Goal: Answer question/provide support

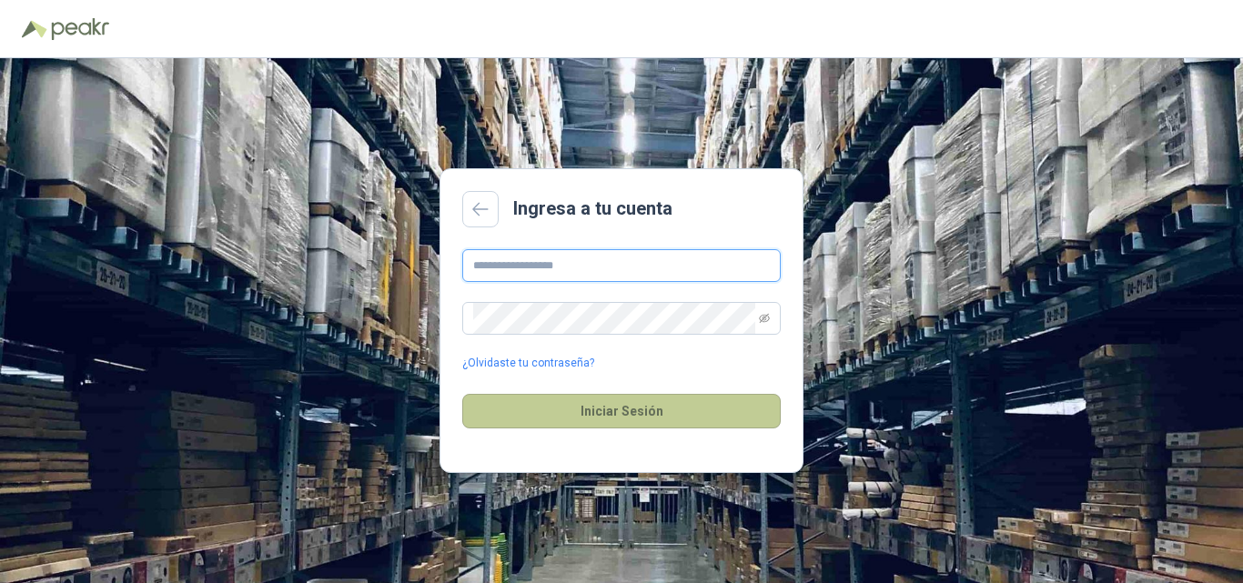
type input "**********"
click at [624, 409] on button "Iniciar Sesión" at bounding box center [621, 411] width 319 height 35
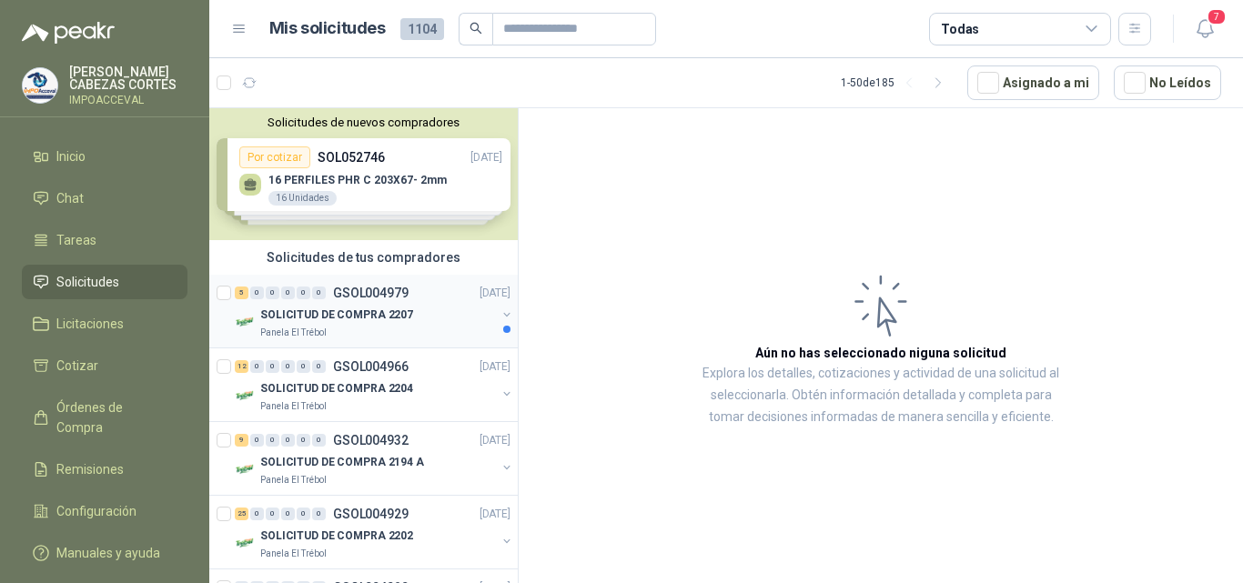
click at [366, 314] on p "SOLICITUD DE COMPRA 2207" at bounding box center [336, 315] width 153 height 17
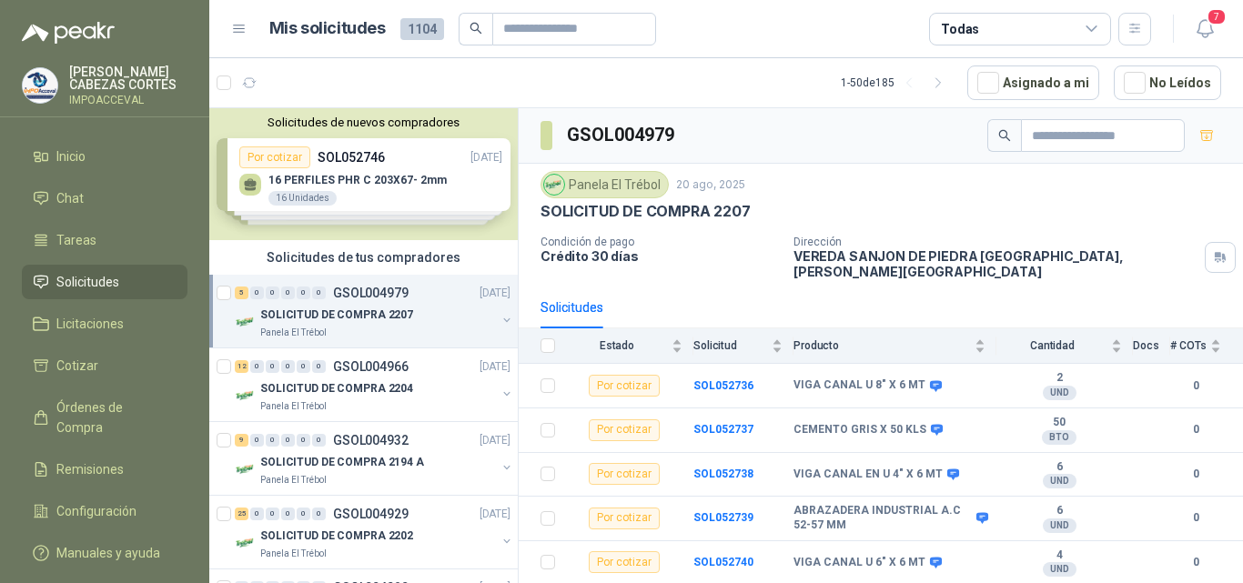
click at [334, 325] on div "SOLICITUD DE COMPRA 2207" at bounding box center [378, 315] width 236 height 22
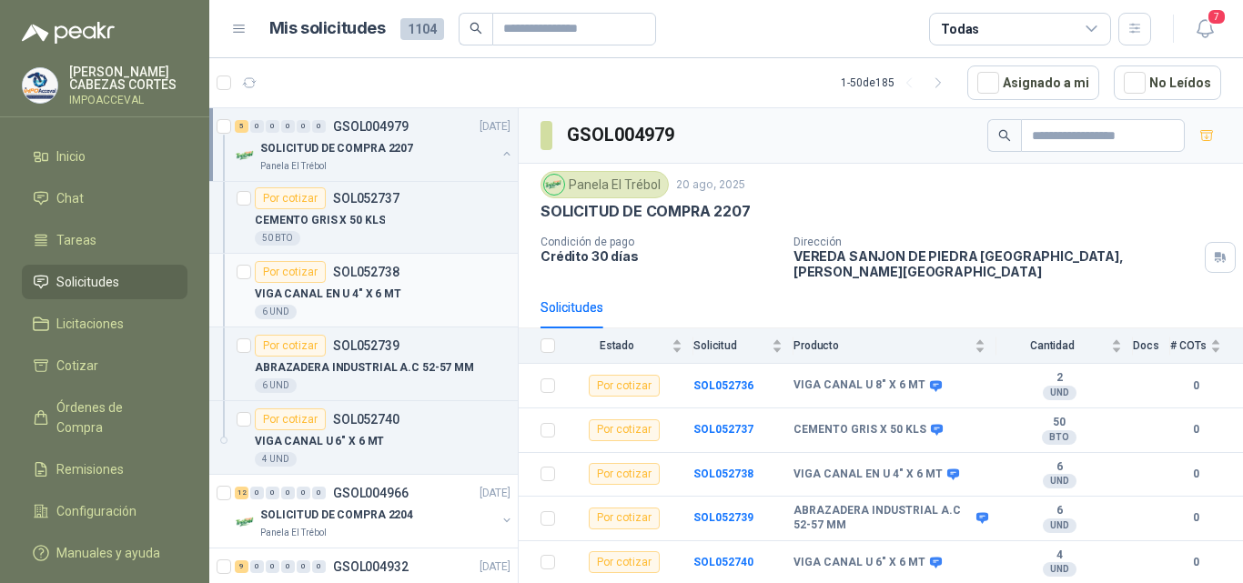
scroll to position [273, 0]
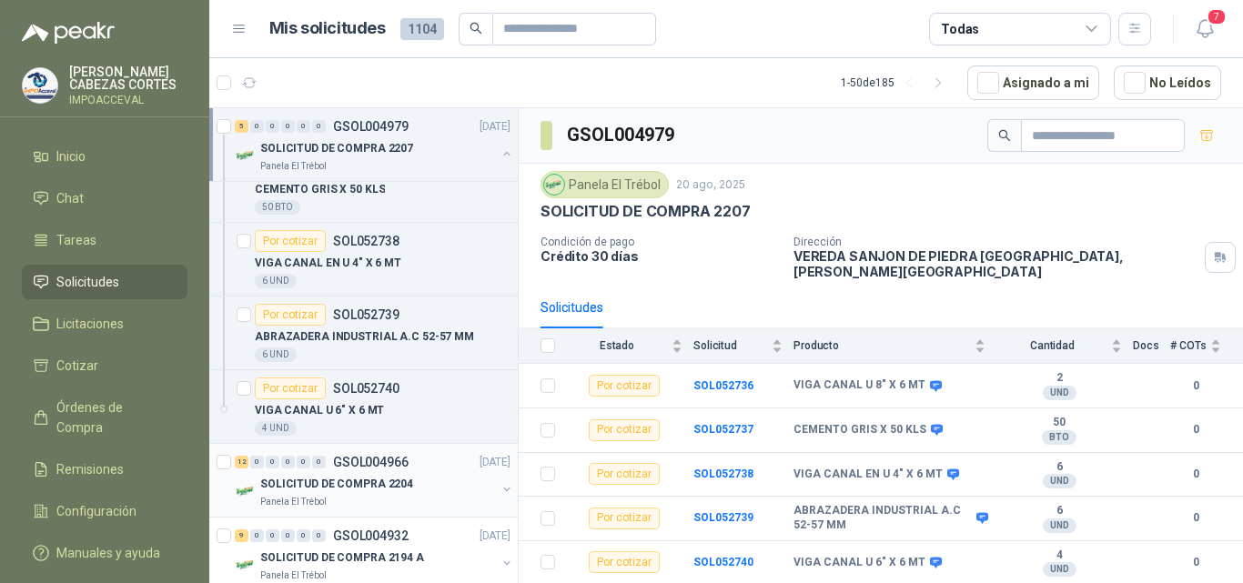
click at [344, 480] on p "SOLICITUD DE COMPRA 2204" at bounding box center [336, 484] width 153 height 17
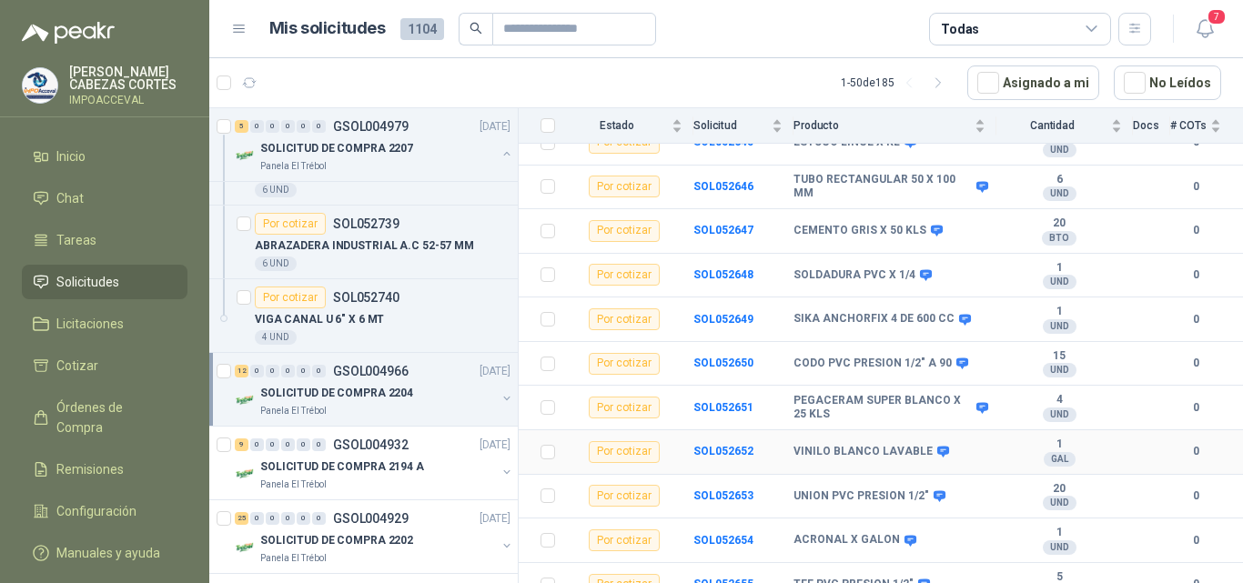
scroll to position [292, 0]
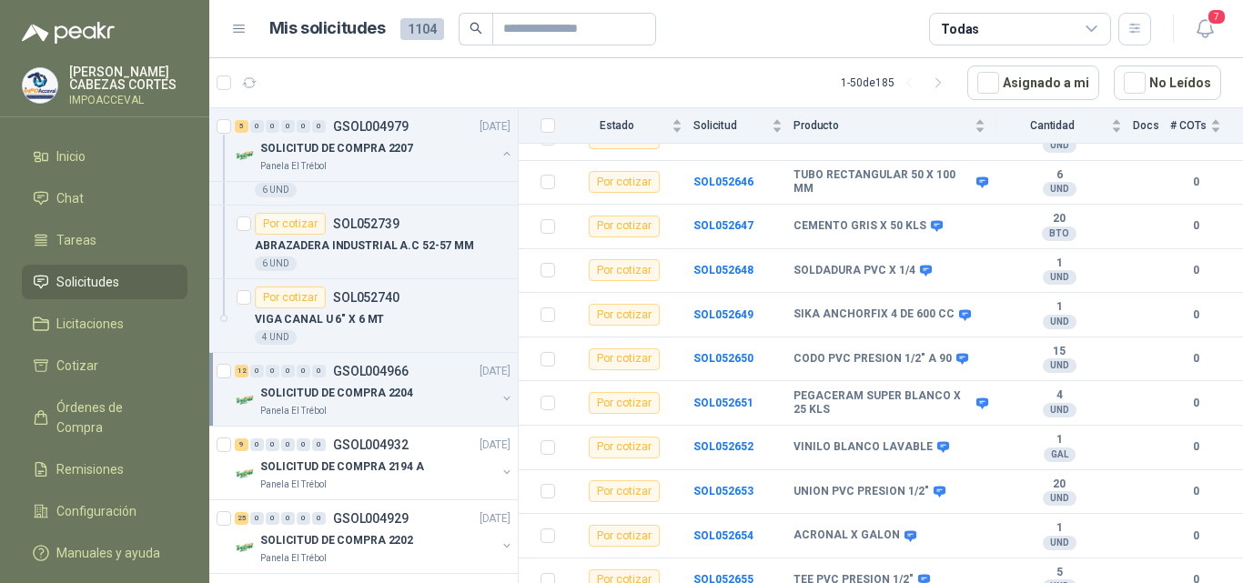
click at [333, 394] on p "SOLICITUD DE COMPRA 2204" at bounding box center [336, 393] width 153 height 17
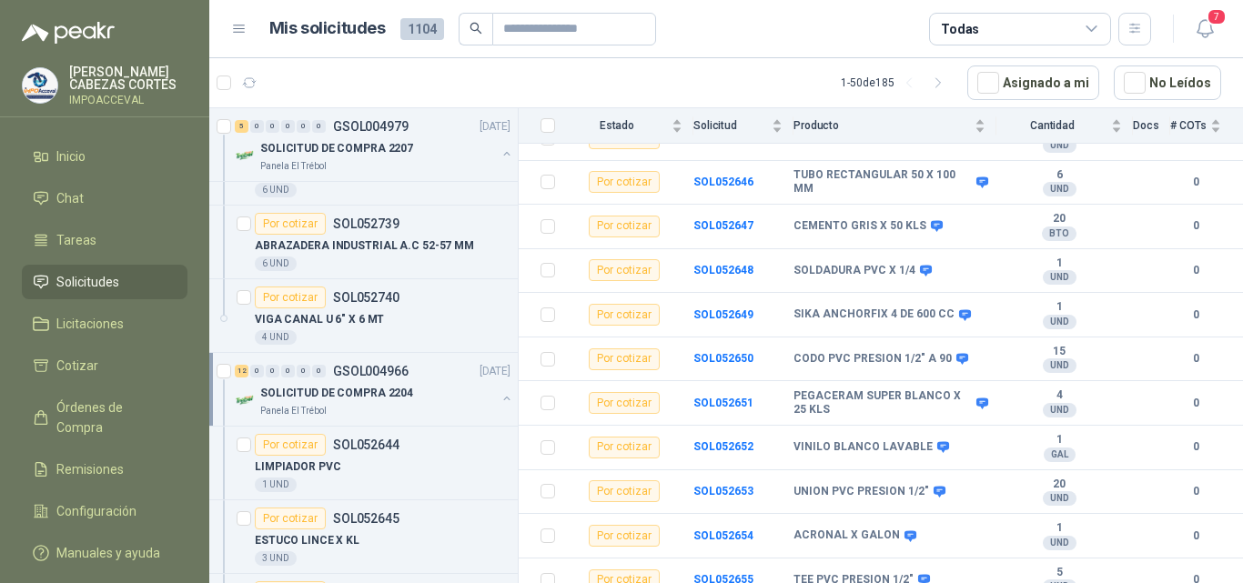
scroll to position [6, 0]
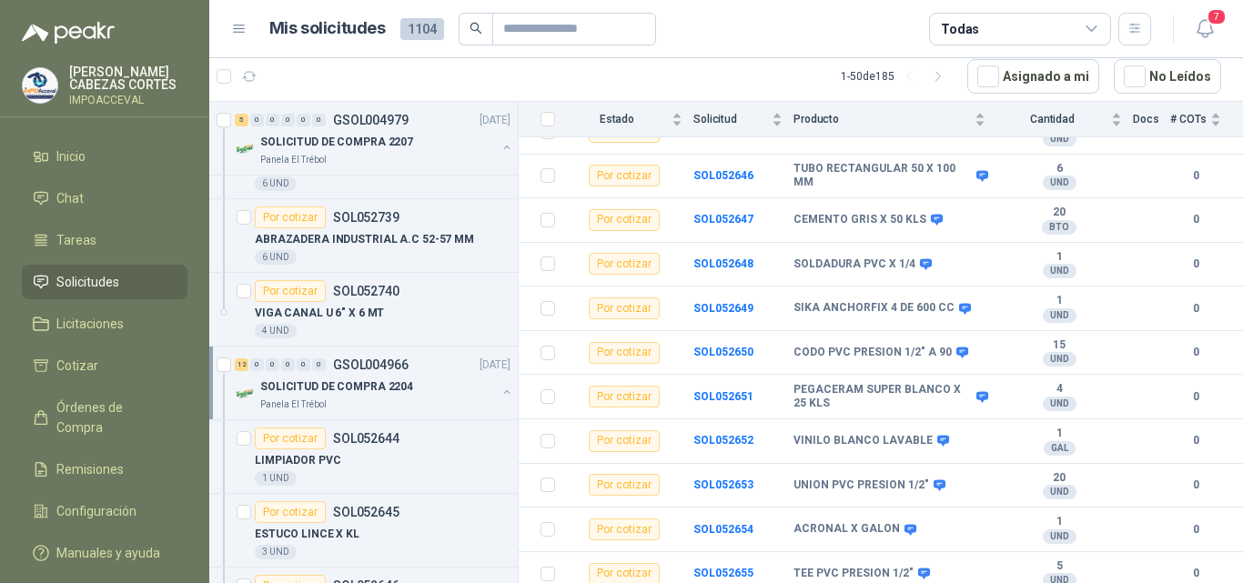
click at [365, 376] on div "SOLICITUD DE COMPRA 2204" at bounding box center [378, 387] width 236 height 22
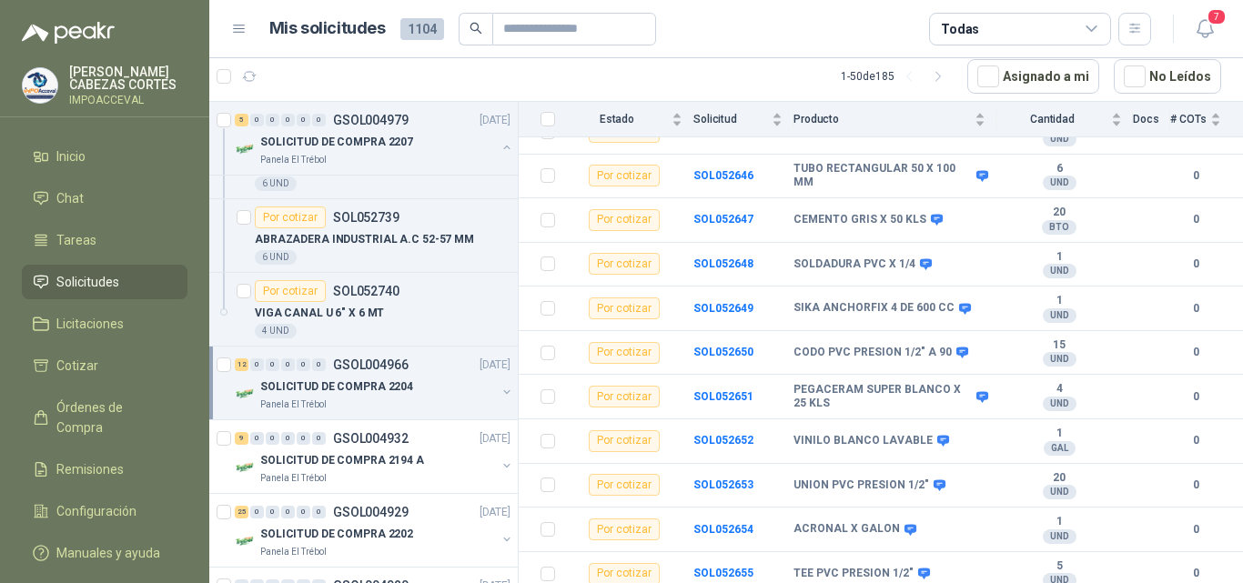
click at [365, 376] on div "SOLICITUD DE COMPRA 2204" at bounding box center [378, 387] width 236 height 22
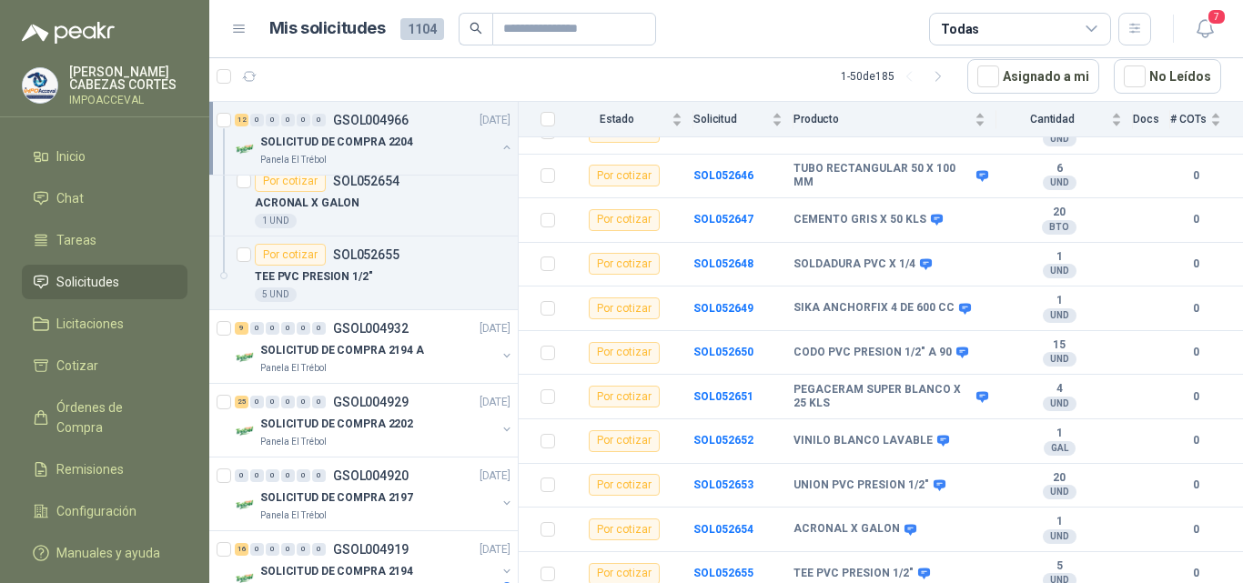
scroll to position [1365, 0]
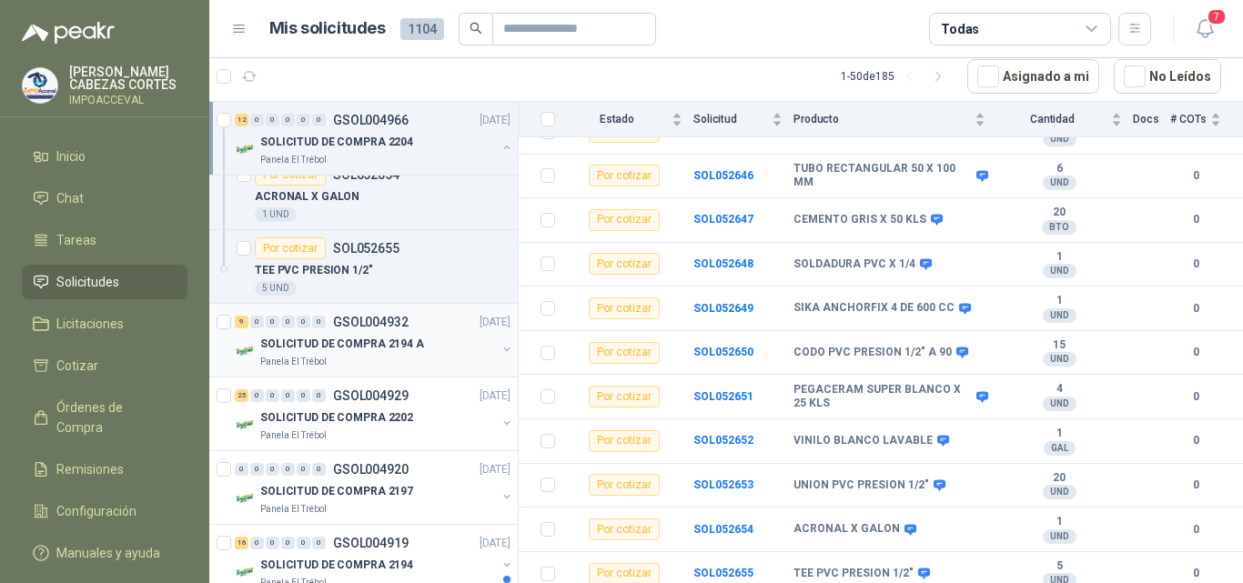
click at [365, 331] on div "9 0 0 0 0 0 GSOL004932 [DATE]" at bounding box center [374, 322] width 279 height 22
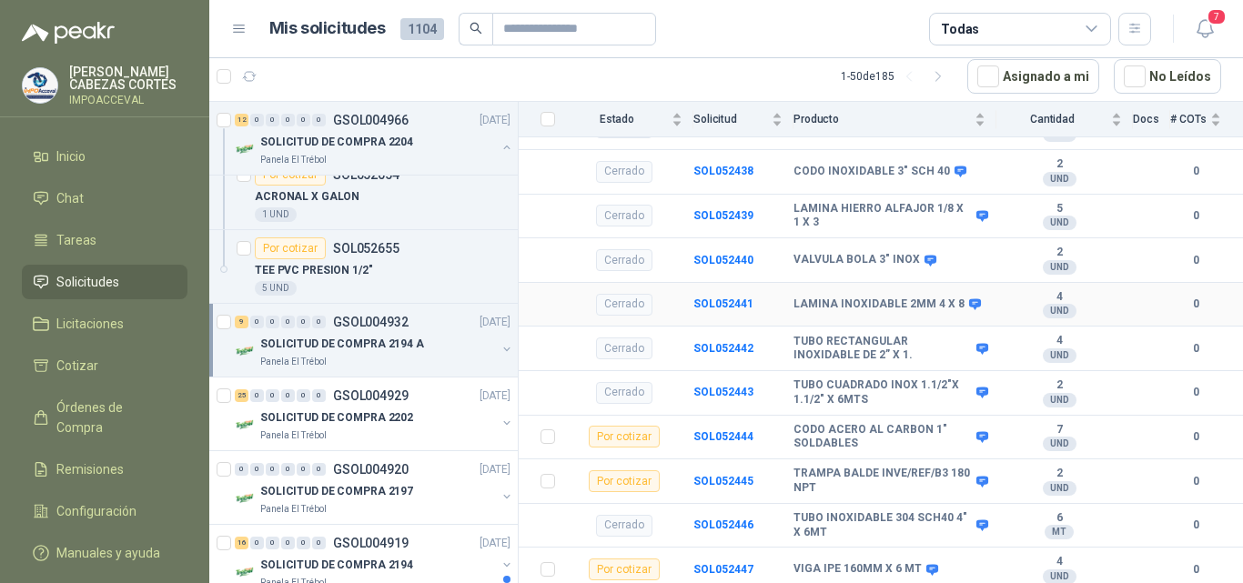
scroll to position [364, 0]
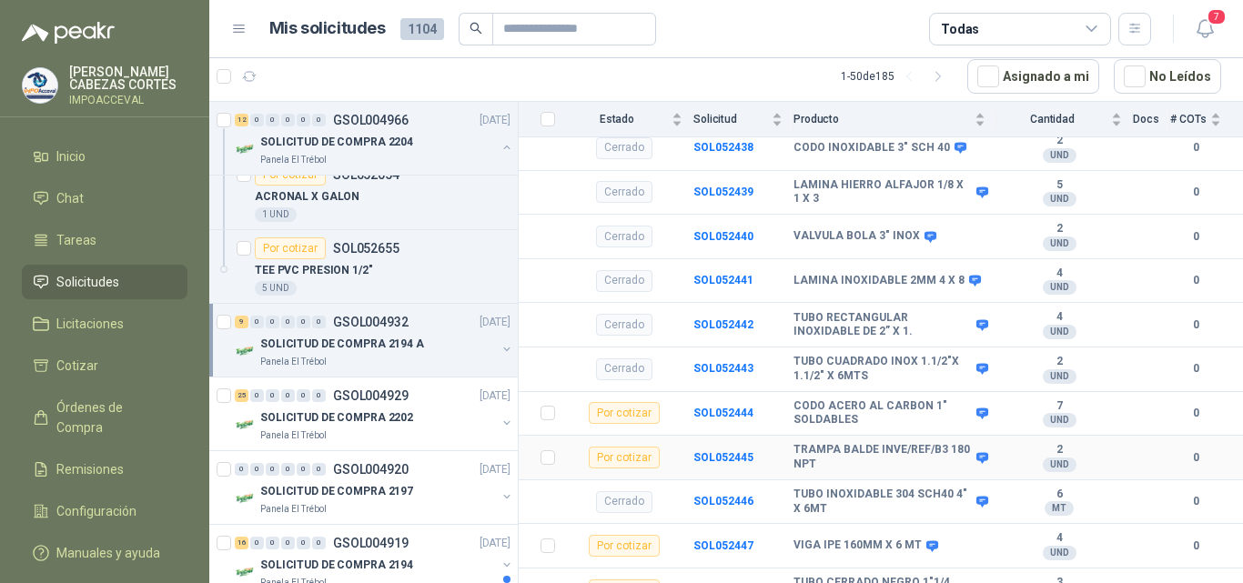
click at [637, 451] on div "Por cotizar" at bounding box center [624, 458] width 71 height 22
click at [705, 451] on b "SOL052445" at bounding box center [724, 457] width 60 height 13
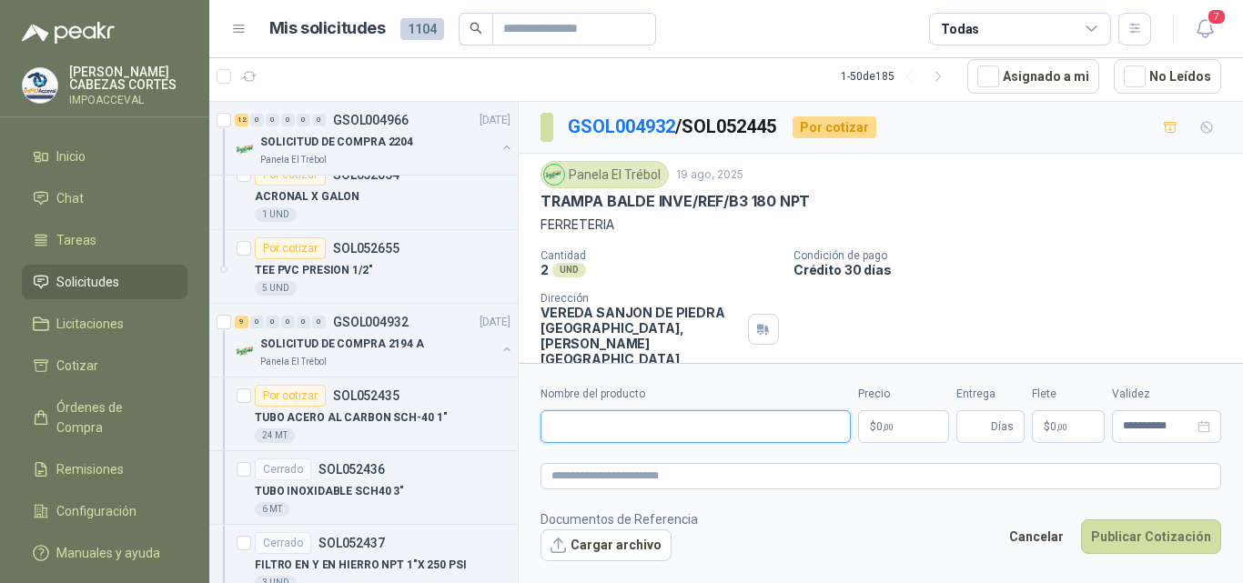
click at [578, 435] on input "Nombre del producto" at bounding box center [696, 427] width 310 height 33
type input "*"
type input "**********"
click at [888, 431] on span ",00" at bounding box center [888, 427] width 11 height 10
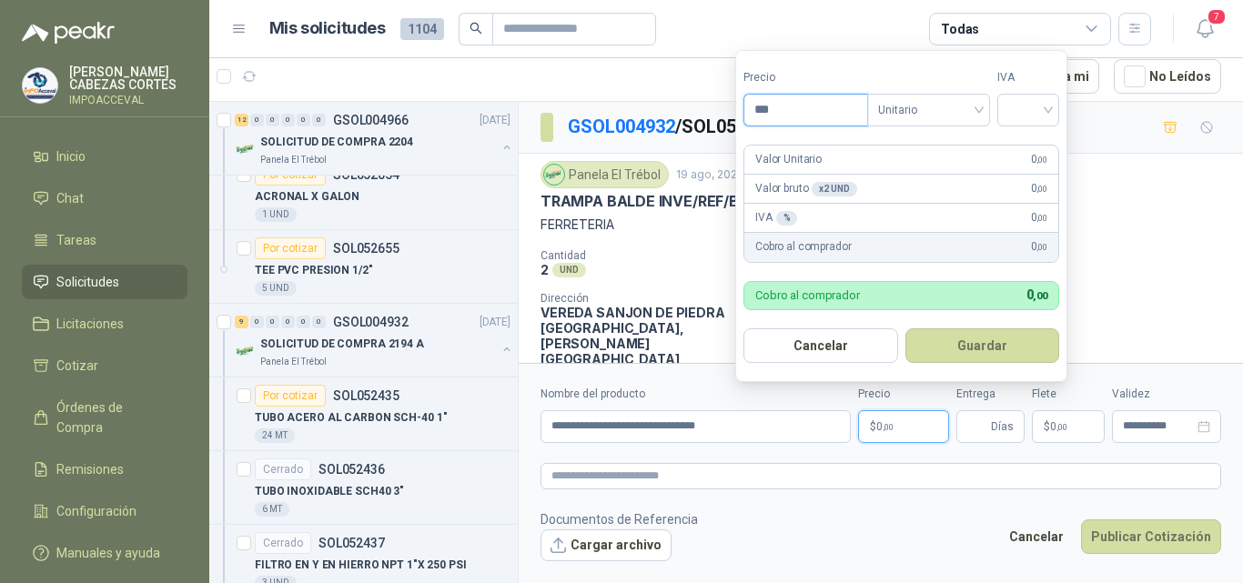
click at [798, 107] on input "***" at bounding box center [806, 110] width 123 height 31
type input "**********"
click at [1020, 111] on input "search" at bounding box center [1029, 108] width 40 height 27
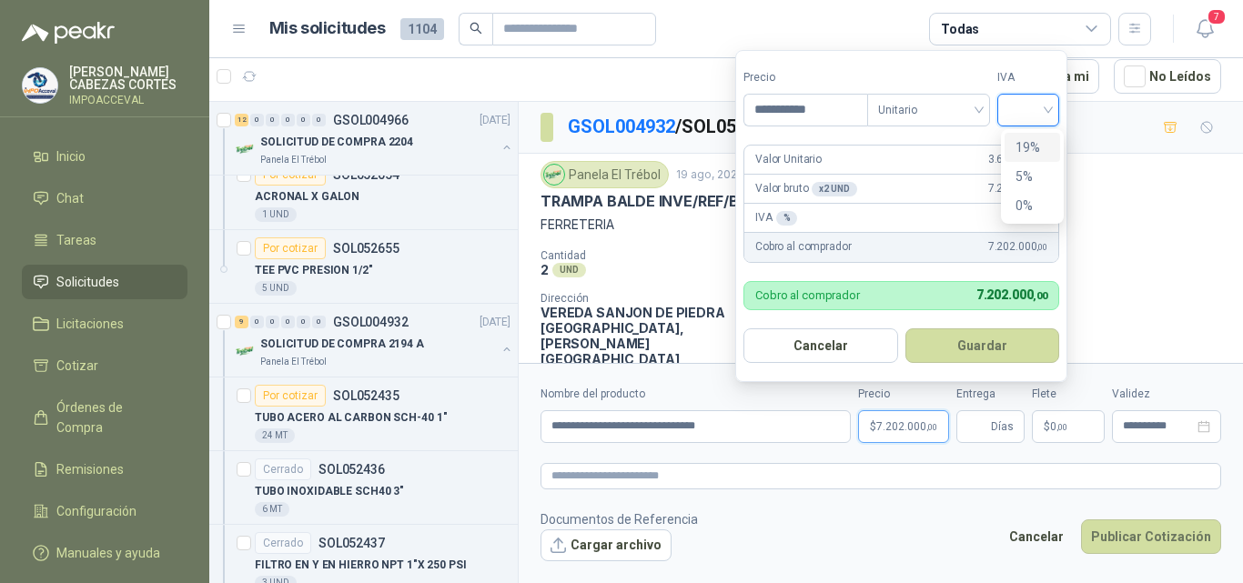
click at [1032, 146] on div "19%" at bounding box center [1033, 147] width 34 height 20
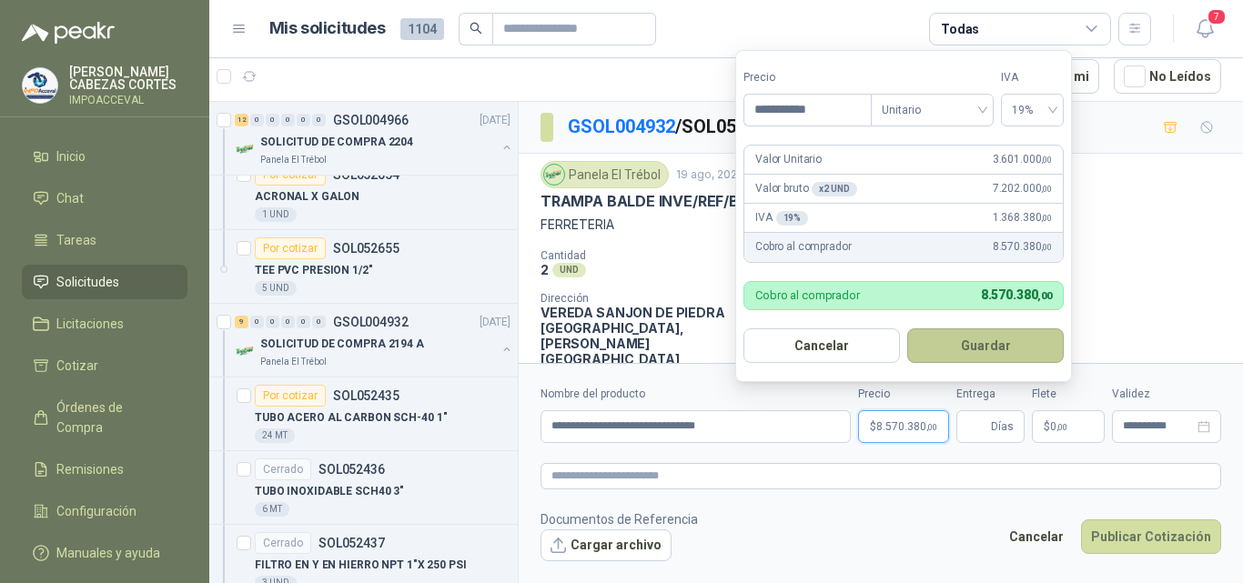
click at [1004, 350] on button "Guardar" at bounding box center [986, 346] width 157 height 35
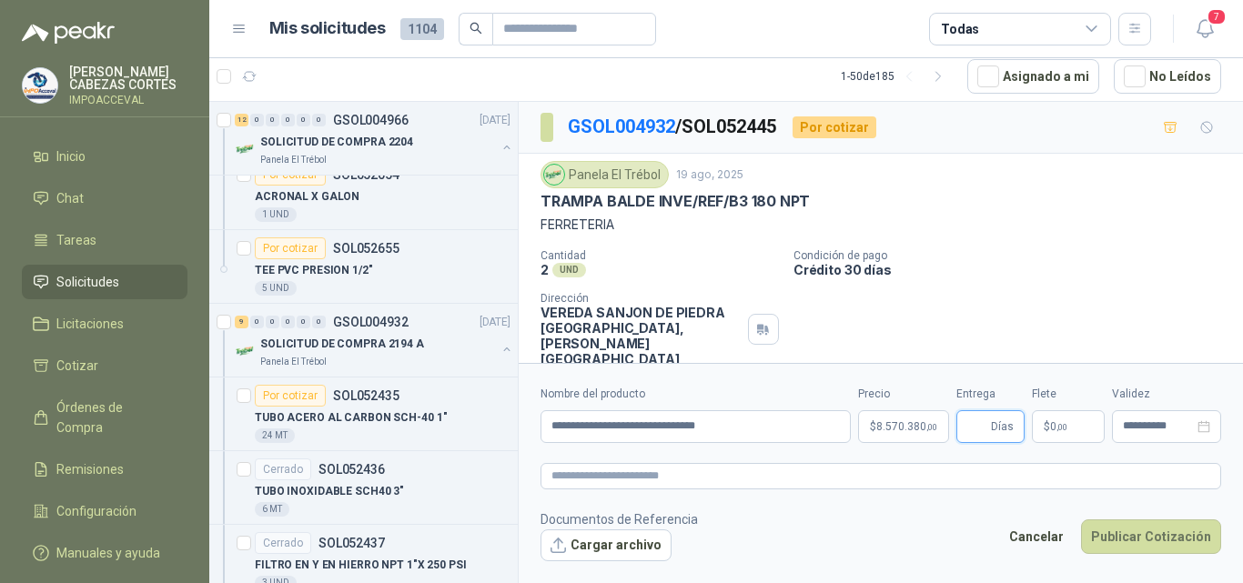
click at [975, 416] on input "Entrega" at bounding box center [978, 426] width 20 height 31
type input "*"
click at [1205, 427] on icon "close-circle" at bounding box center [1204, 427] width 13 height 13
click at [1205, 427] on div at bounding box center [1166, 427] width 87 height 13
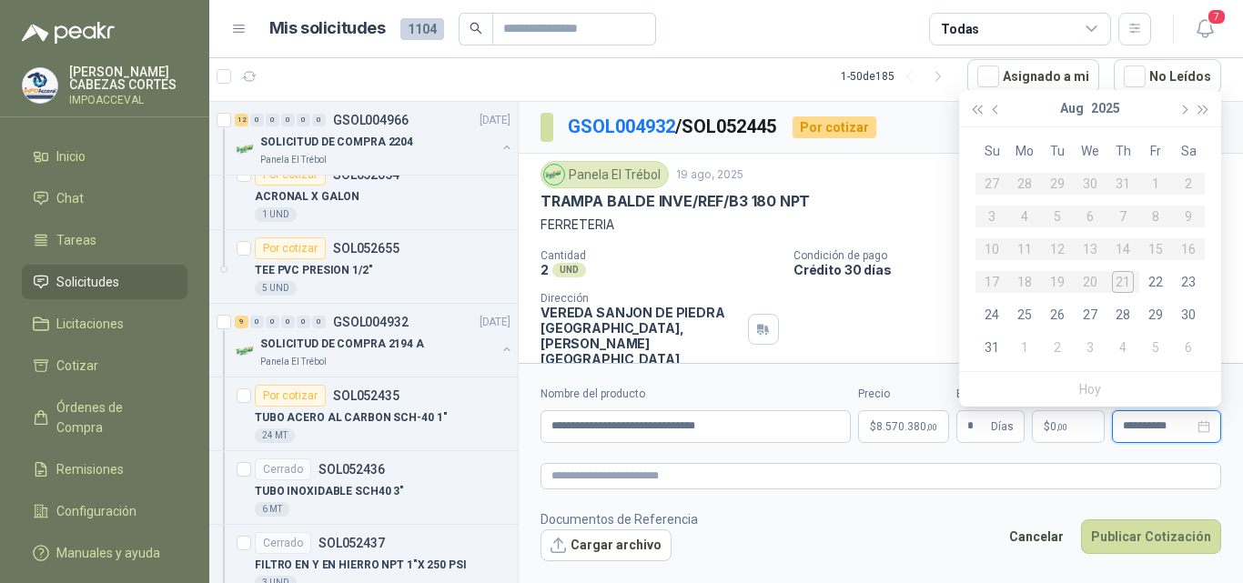
type input "**********"
click at [1127, 318] on div "28" at bounding box center [1123, 315] width 22 height 22
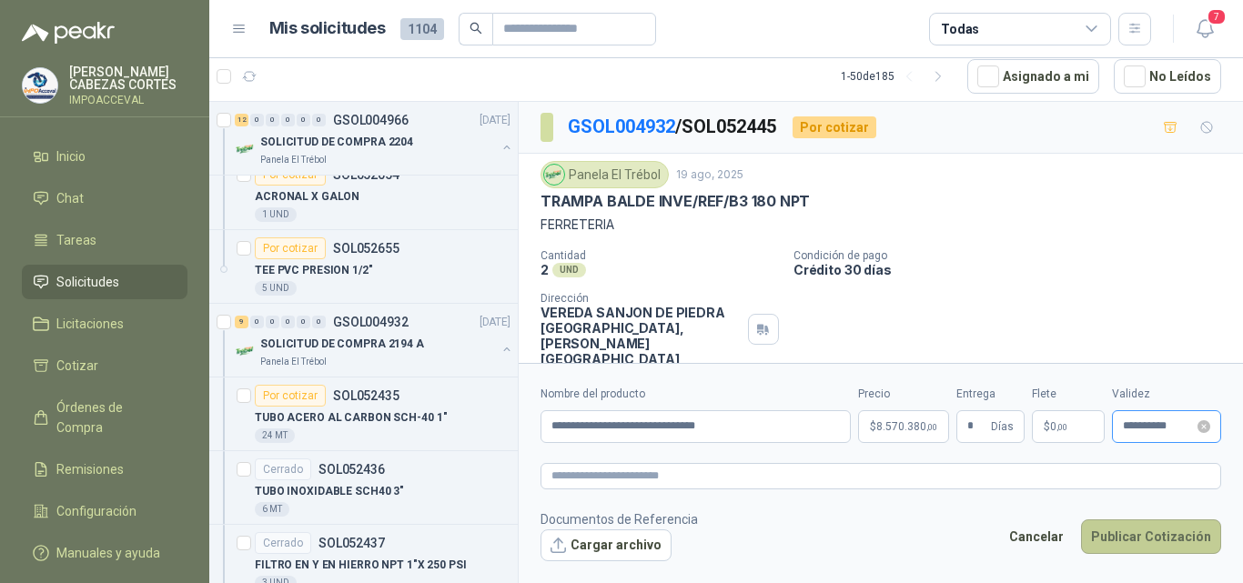
click at [1141, 535] on button "Publicar Cotización" at bounding box center [1151, 537] width 140 height 35
